Goal: Check status

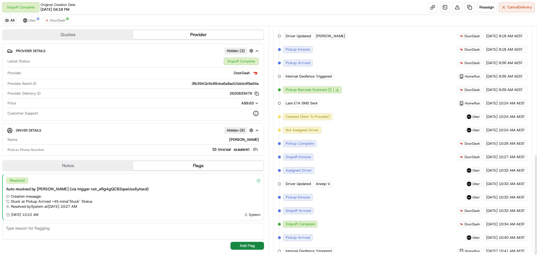
scroll to position [288, 0]
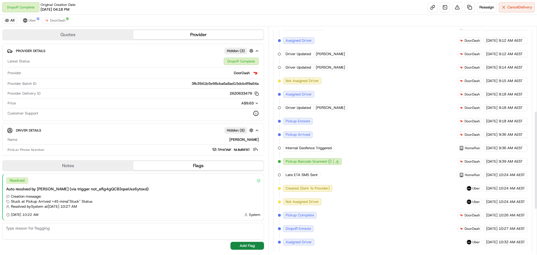
scroll to position [302, 0]
